Goal: Task Accomplishment & Management: Use online tool/utility

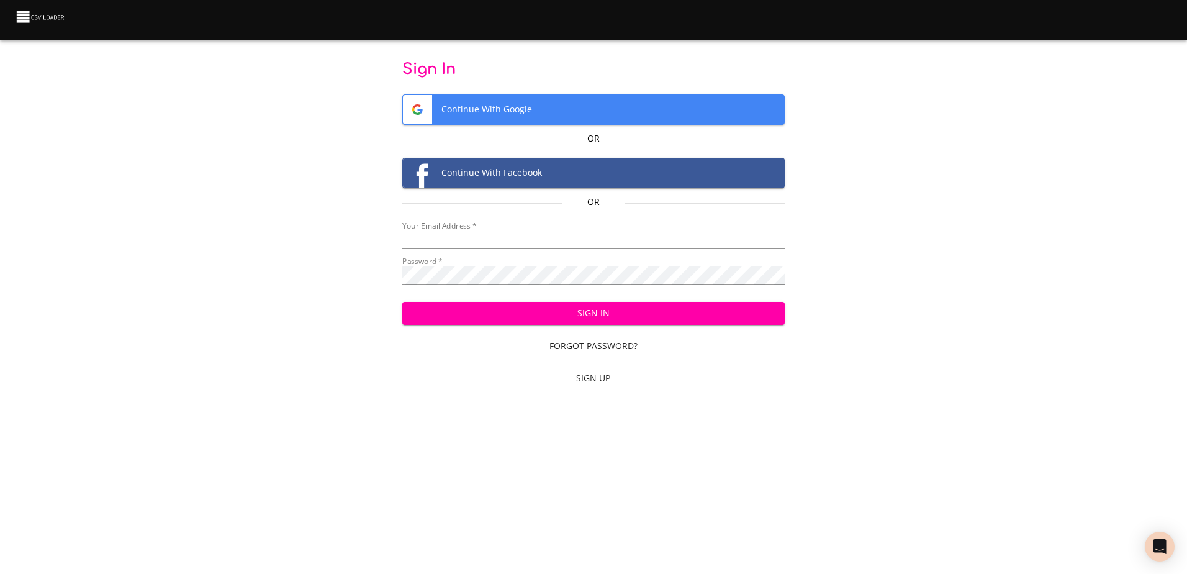
type input "[EMAIL_ADDRESS][DOMAIN_NAME]"
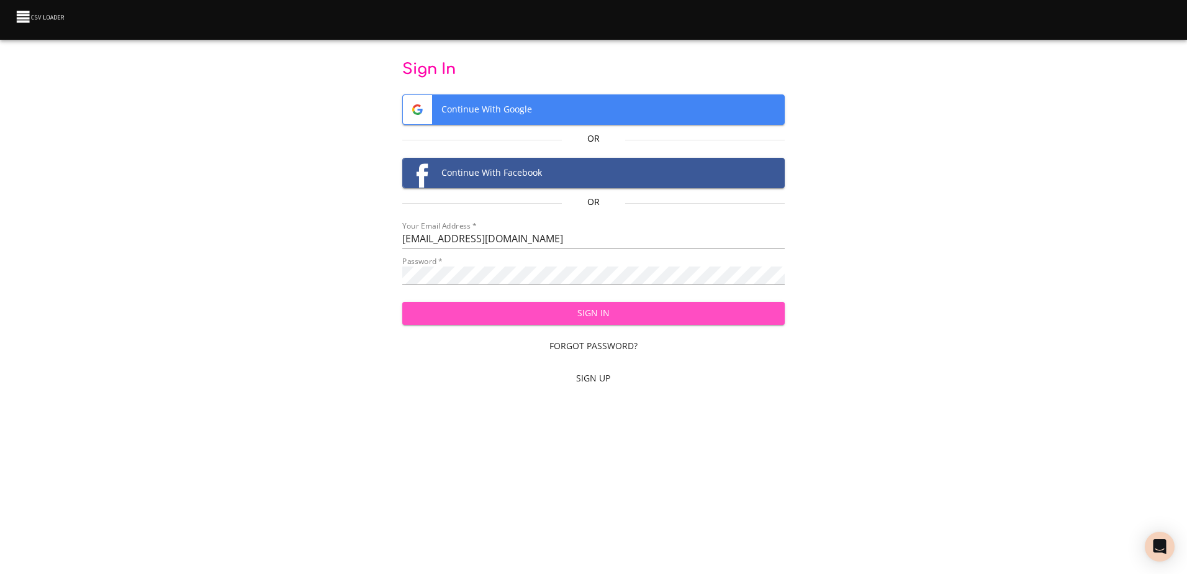
click at [579, 317] on span "Sign In" at bounding box center [593, 314] width 363 height 16
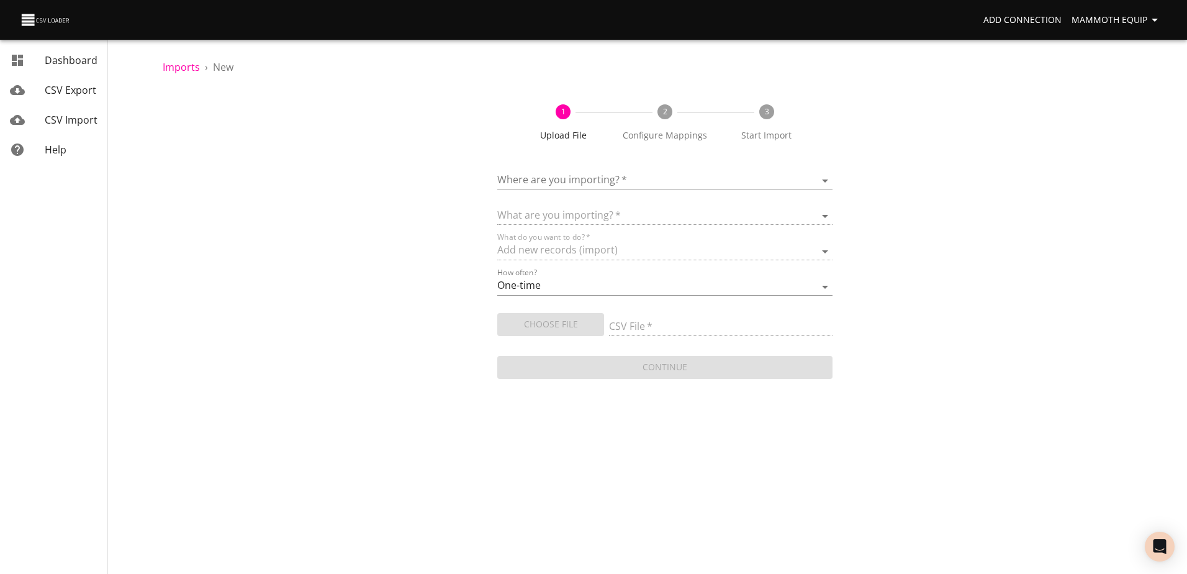
click at [827, 179] on body "Add Connection Mammoth Equip Dashboard CSV Export CSV Import Help Imports › New…" at bounding box center [593, 287] width 1187 height 574
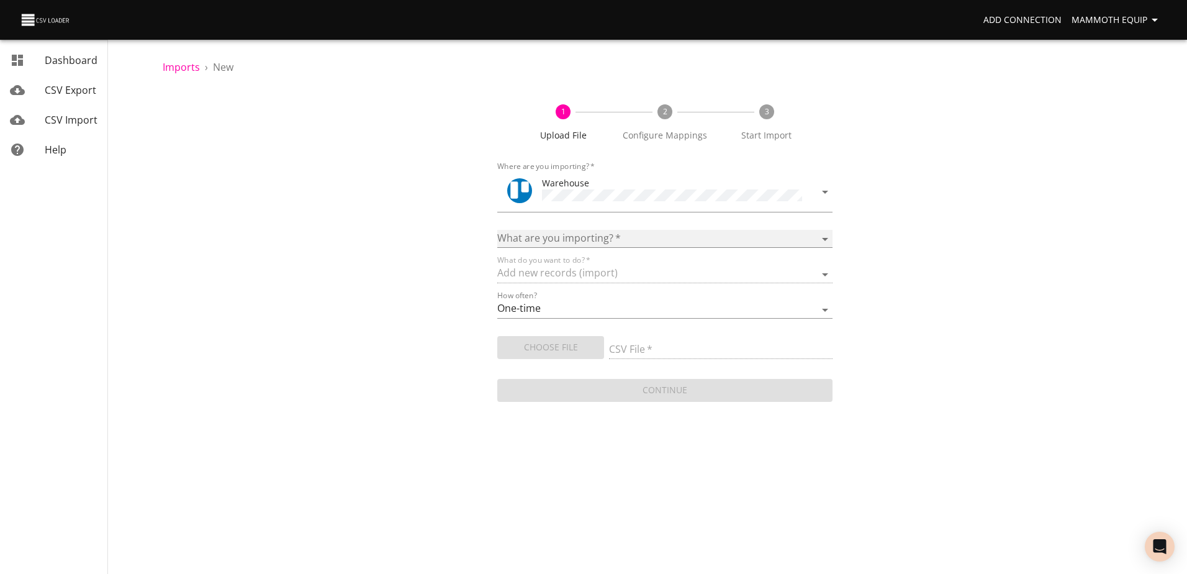
click at [828, 236] on select "Boards Cards Checkitems Checklists" at bounding box center [664, 239] width 335 height 18
select select "cards"
click at [497, 230] on select "Boards Cards Checkitems Checklists" at bounding box center [664, 239] width 335 height 18
click at [546, 348] on span "Choose File" at bounding box center [550, 348] width 87 height 16
type input "Import1.xlsx"
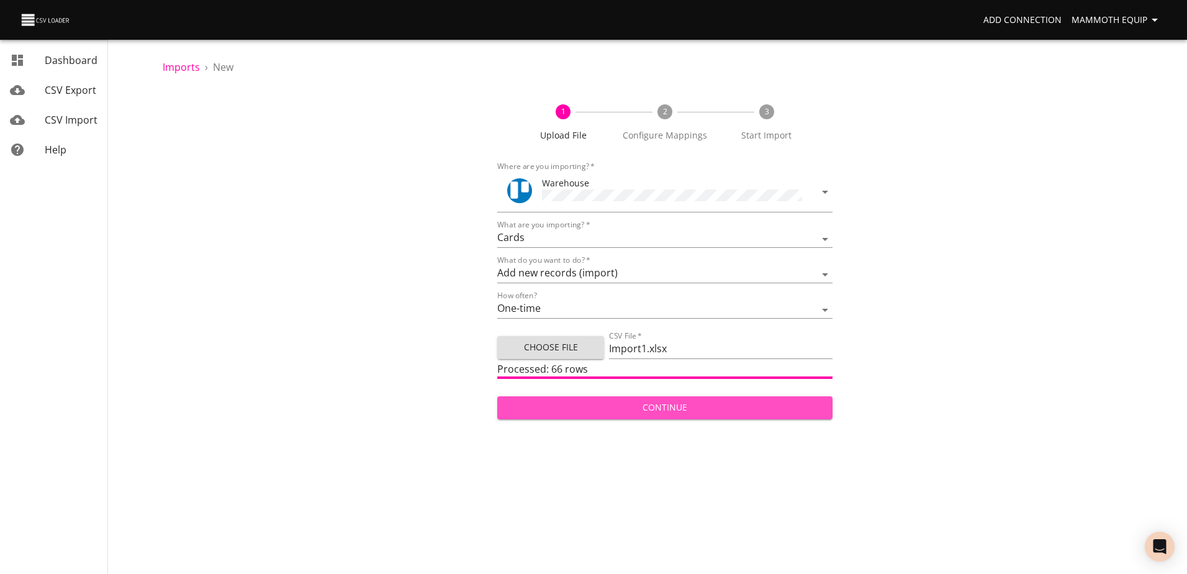
click at [617, 401] on span "Continue" at bounding box center [664, 408] width 315 height 16
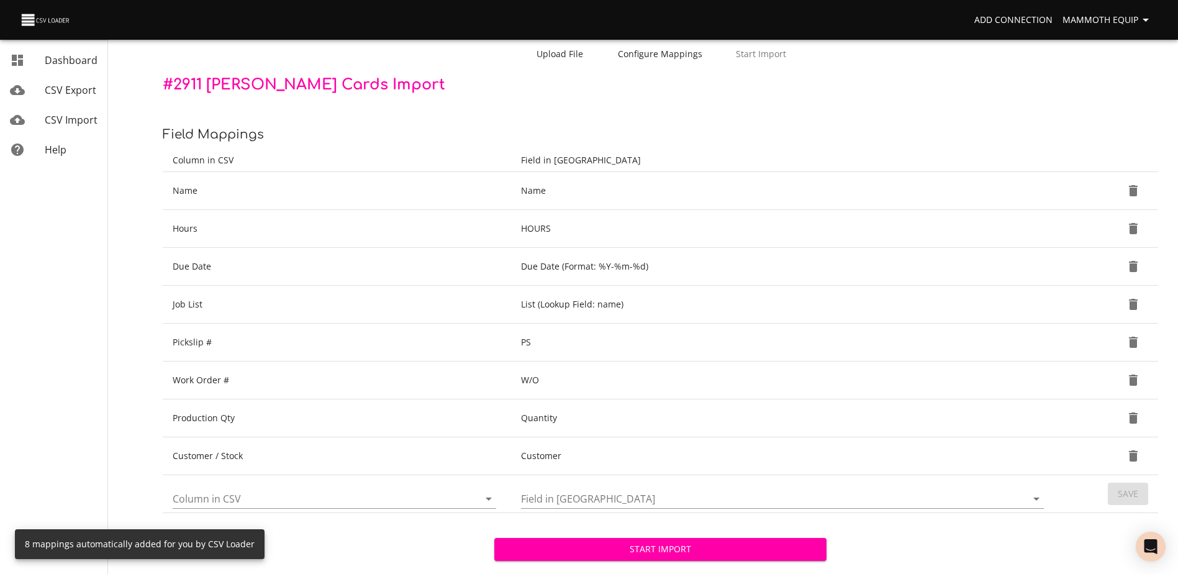
scroll to position [131, 0]
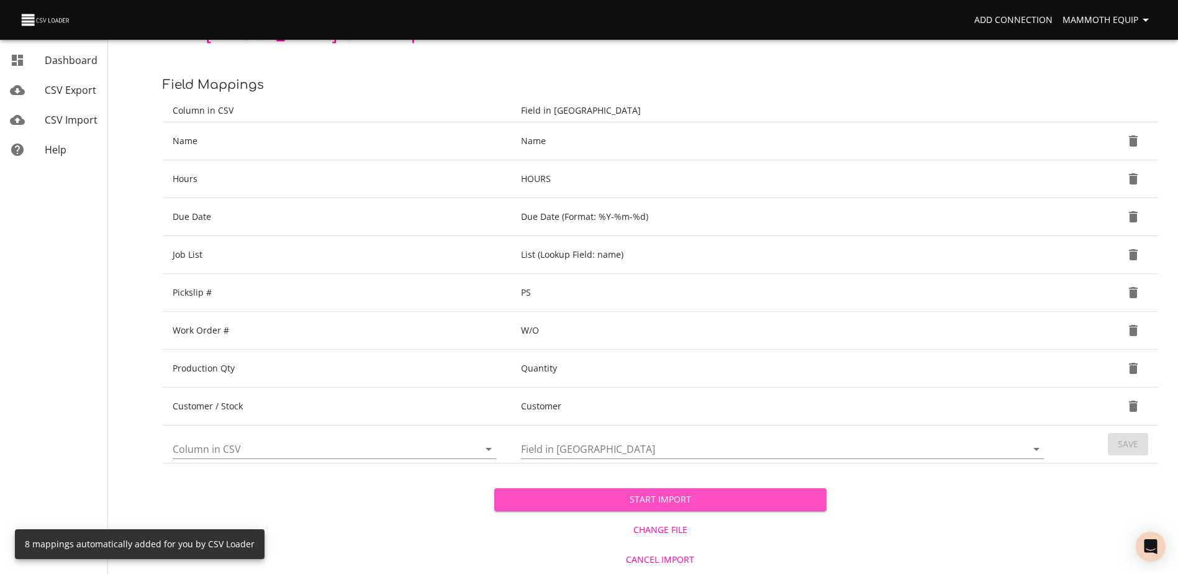
click at [610, 504] on span "Start Import" at bounding box center [660, 500] width 312 height 16
